Goal: Information Seeking & Learning: Check status

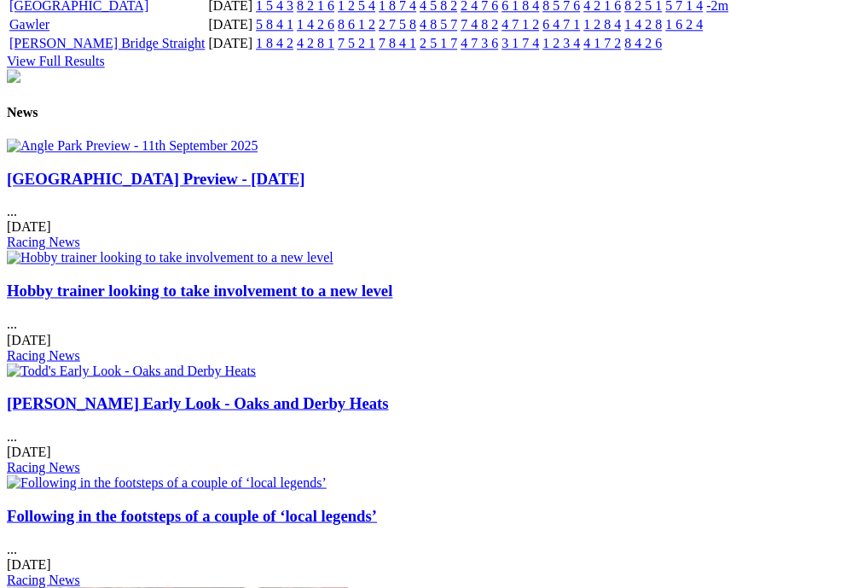
scroll to position [2216, 3]
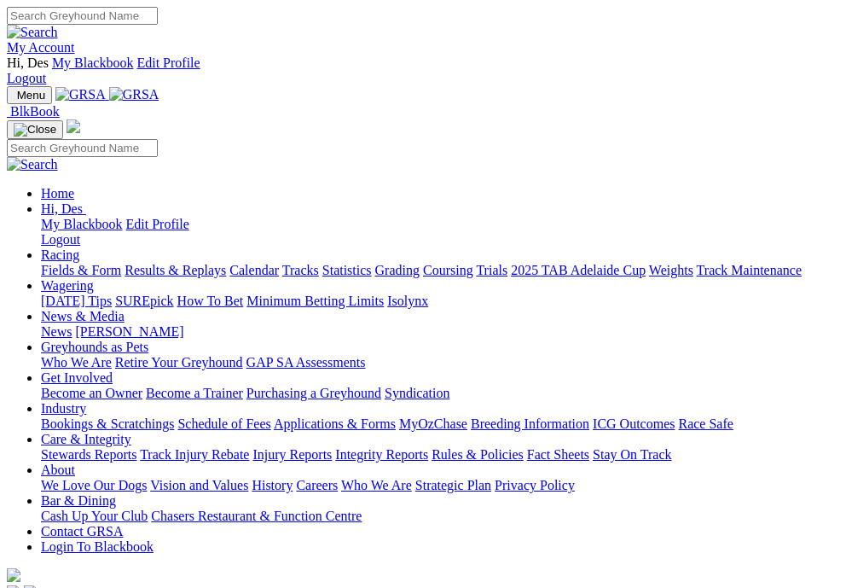
scroll to position [2216, 3]
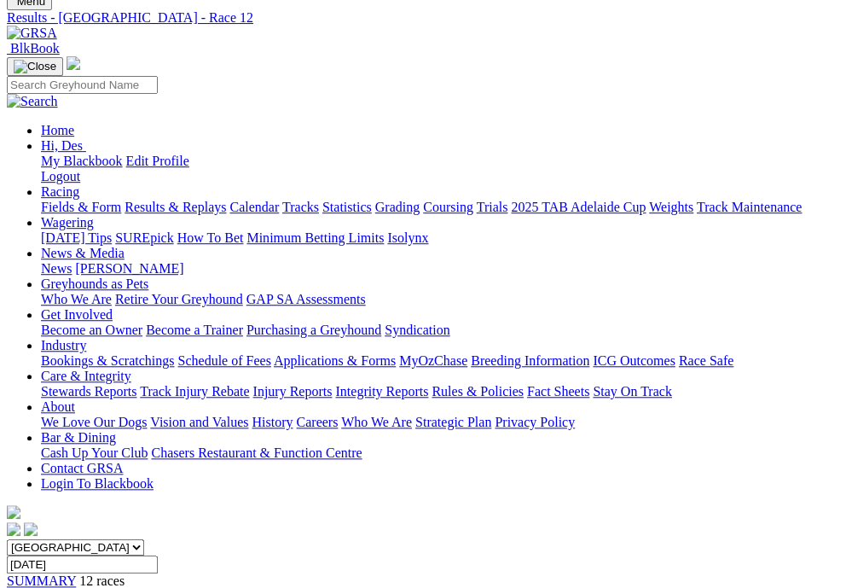
scroll to position [96, 0]
